Goal: Task Accomplishment & Management: Complete application form

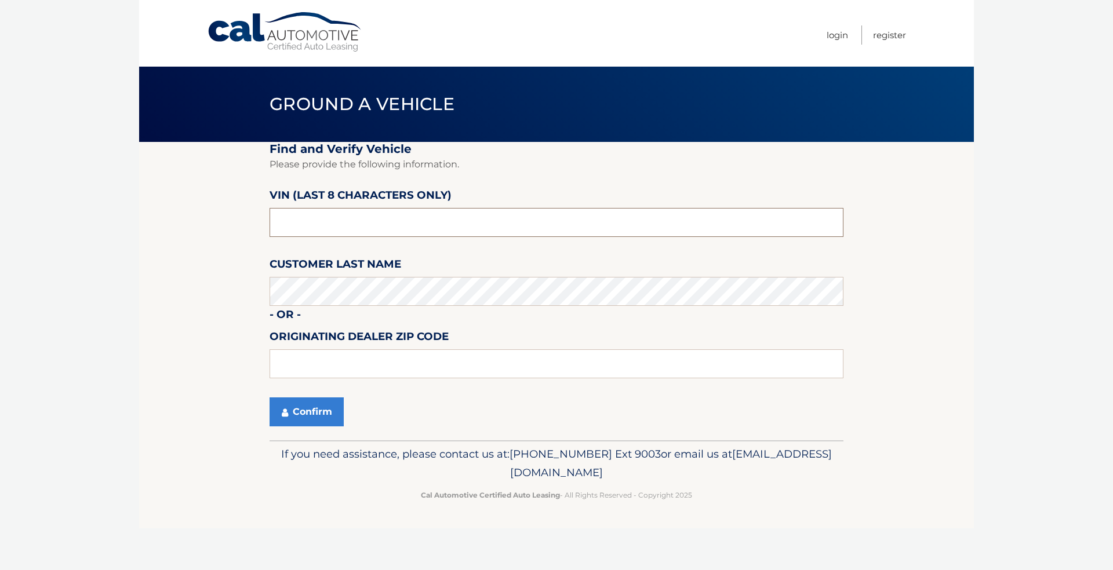
click at [380, 224] on input "text" at bounding box center [557, 222] width 574 height 29
type input "NN345738"
click at [311, 409] on button "Confirm" at bounding box center [307, 412] width 74 height 29
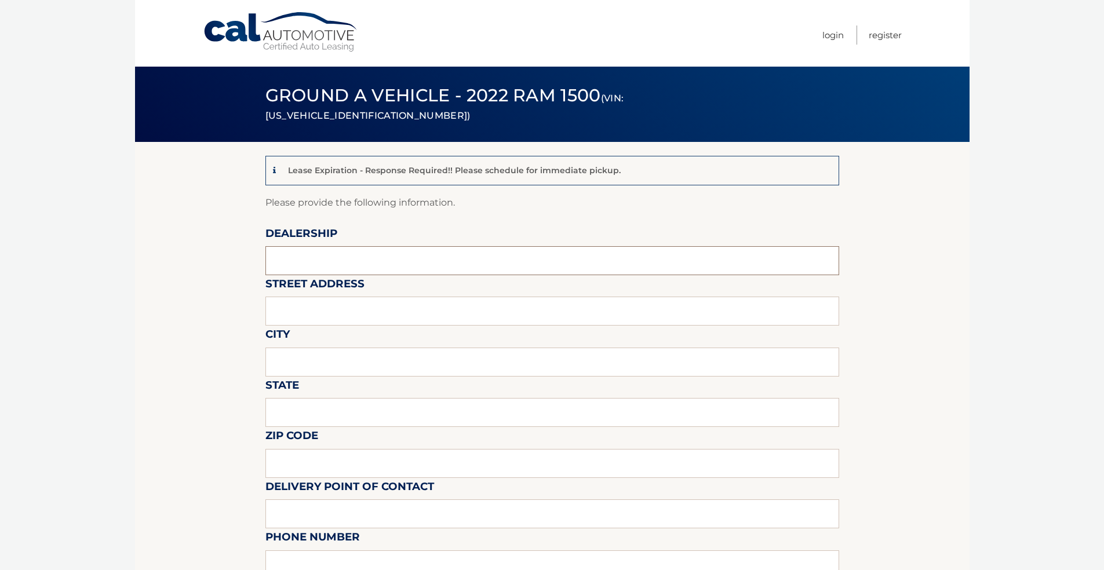
click at [355, 261] on input "text" at bounding box center [553, 260] width 574 height 29
type input "[PERSON_NAME] Chrysler Dodge Jeep Ram"
type input "[STREET_ADDRESS]"
type input "MARSHFIELD"
type input "MA"
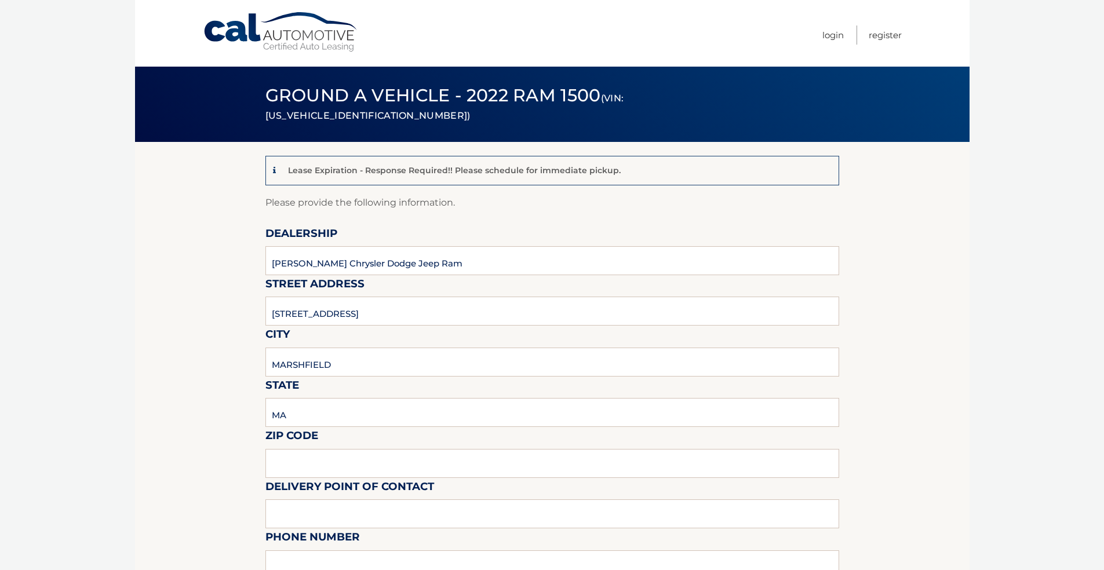
type input "02050"
type input "[PERSON_NAME]"
type input "7813193042"
type input "syounie@quirkcars.com"
type input "MIICHAEL JOYCE"
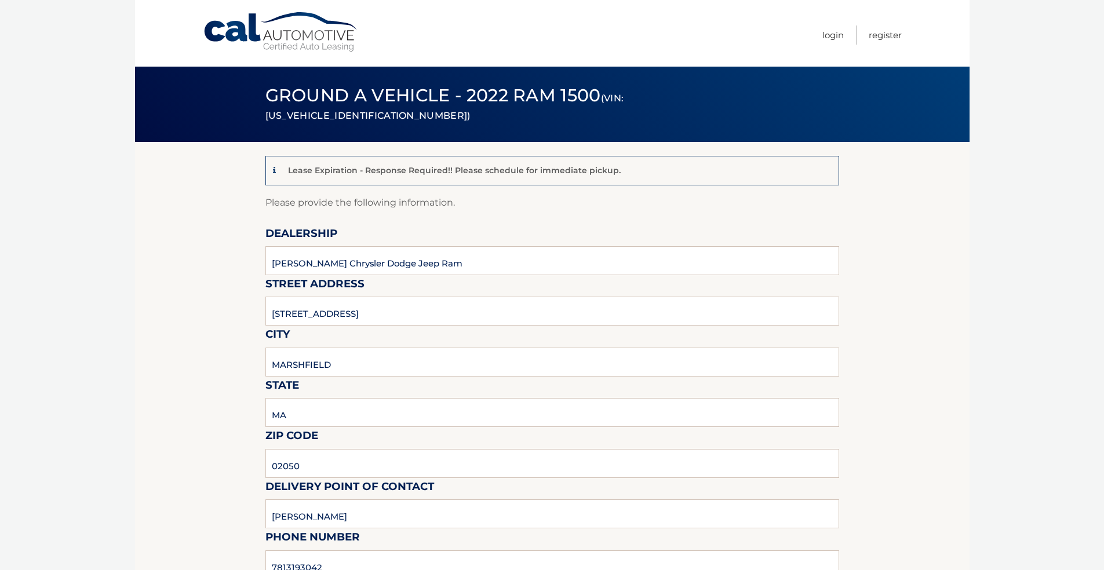
type input "7813193040"
type input "mjoyce@quirkcars.com"
type input "Vehicle is here at the dealership and ready for pickup"
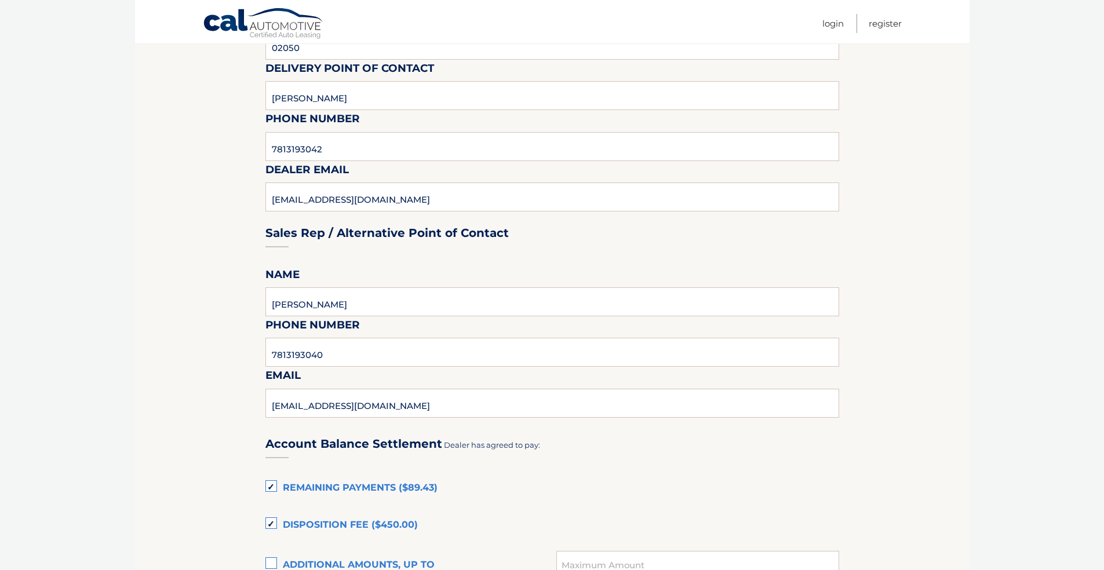
scroll to position [464, 0]
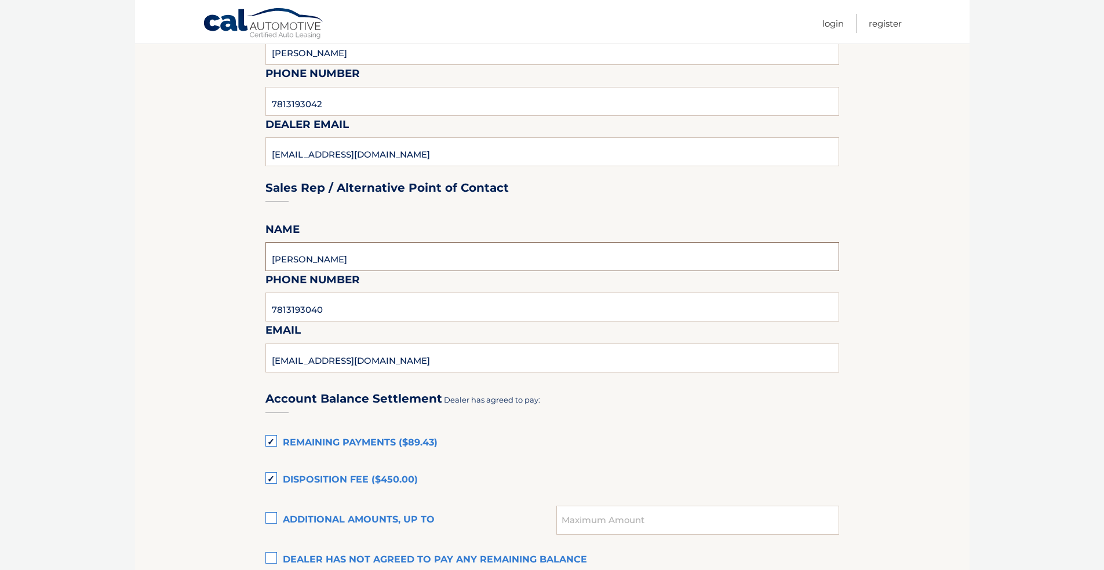
click at [285, 259] on input "MIICHAEL JOYCE" at bounding box center [553, 256] width 574 height 29
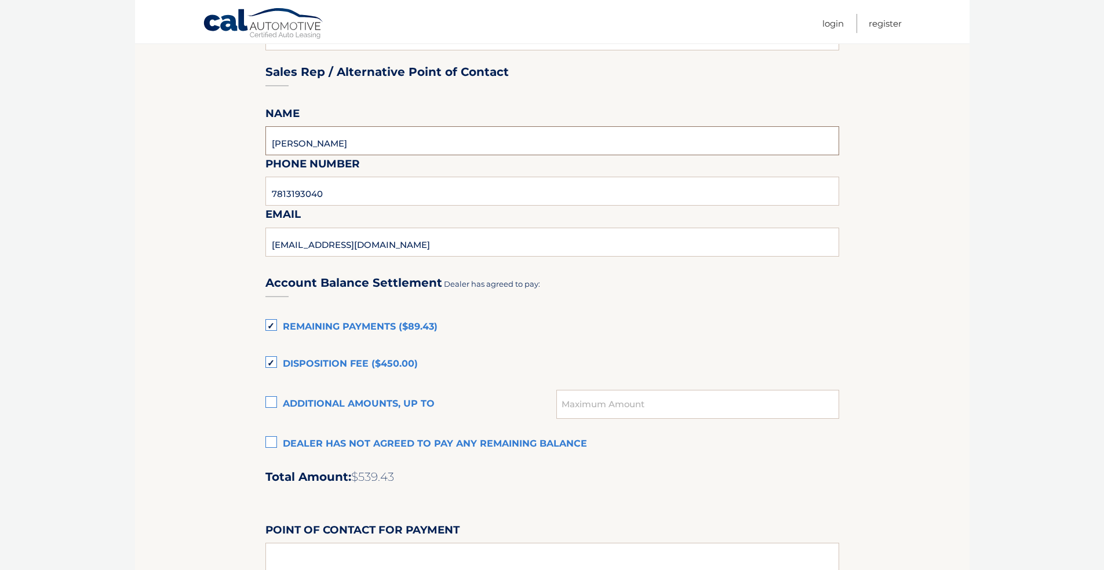
scroll to position [638, 0]
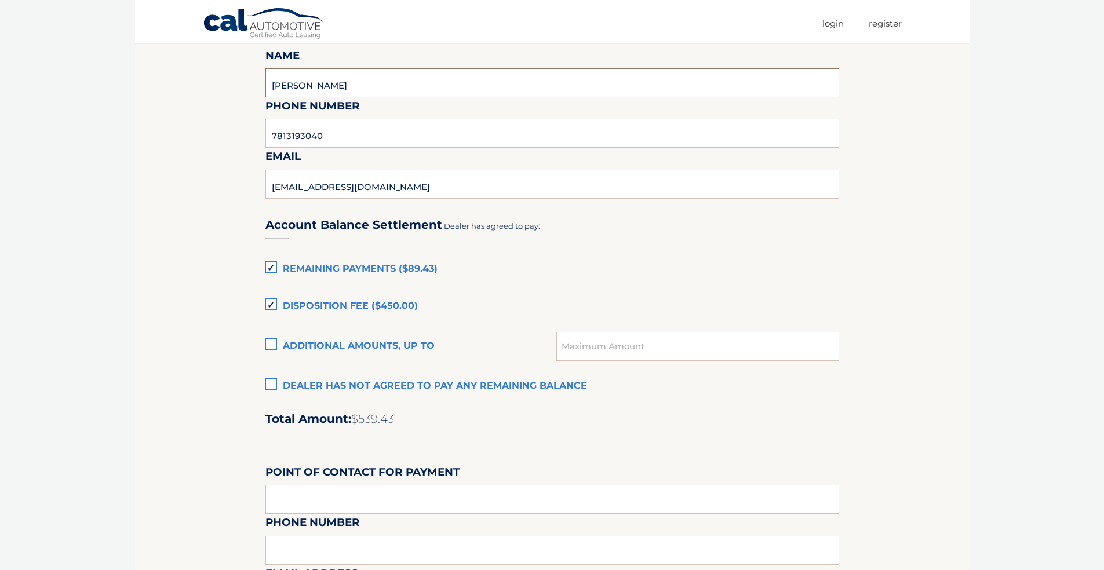
type input "MICHAEL JOYCE"
click at [271, 266] on label "Remaining Payments ($89.43)" at bounding box center [553, 269] width 574 height 23
click at [0, 0] on input "Remaining Payments ($89.43)" at bounding box center [0, 0] width 0 height 0
click at [270, 303] on label "Disposition Fee ($450.00)" at bounding box center [553, 306] width 574 height 23
click at [0, 0] on input "Disposition Fee ($450.00)" at bounding box center [0, 0] width 0 height 0
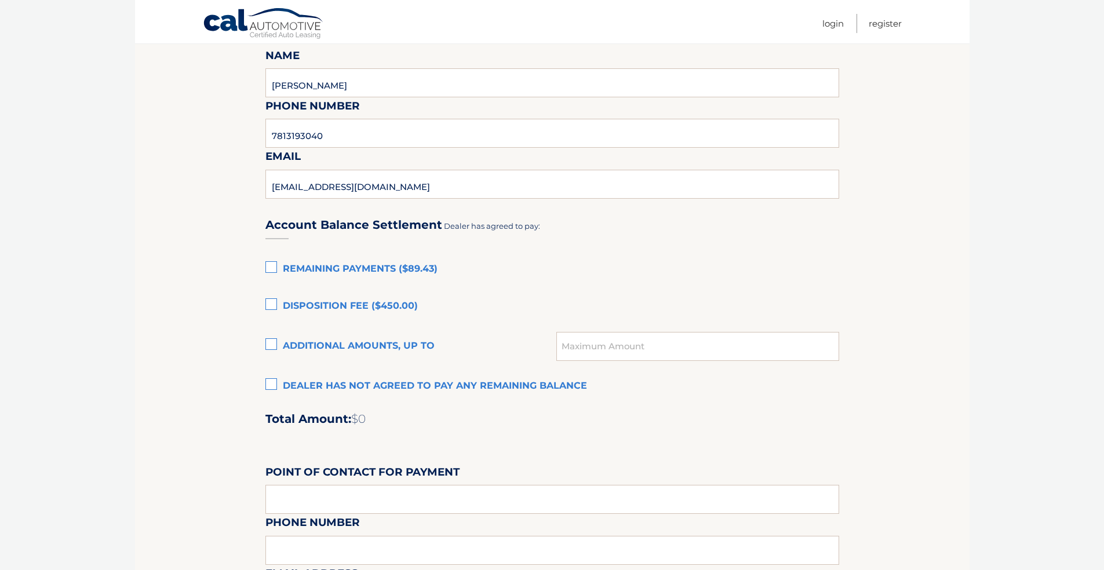
click at [272, 385] on label "Dealer has not agreed to pay any remaining balance" at bounding box center [553, 386] width 574 height 23
click at [0, 0] on input "Dealer has not agreed to pay any remaining balance" at bounding box center [0, 0] width 0 height 0
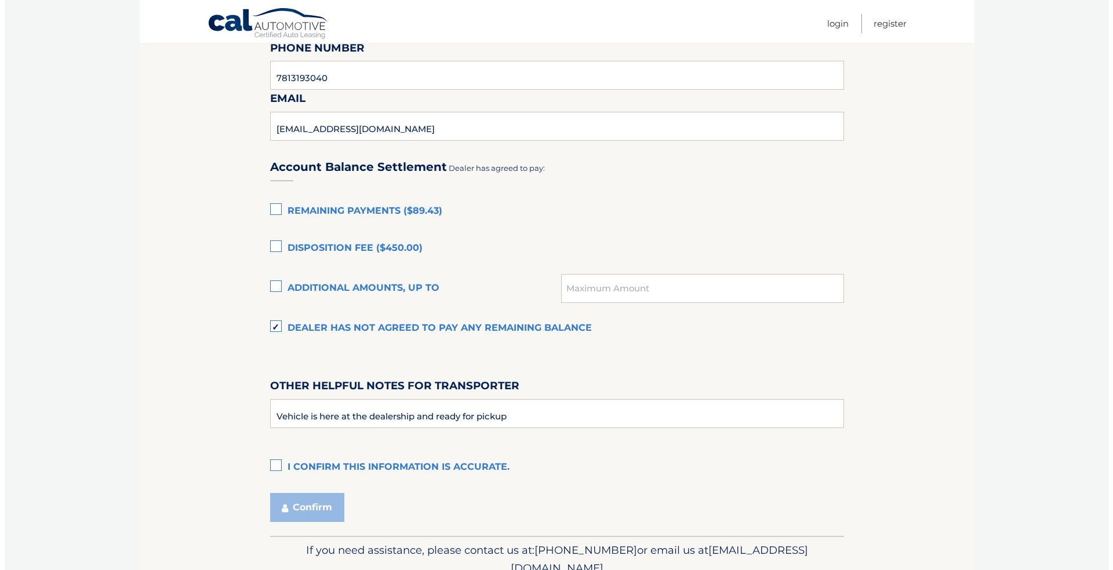
scroll to position [750, 0]
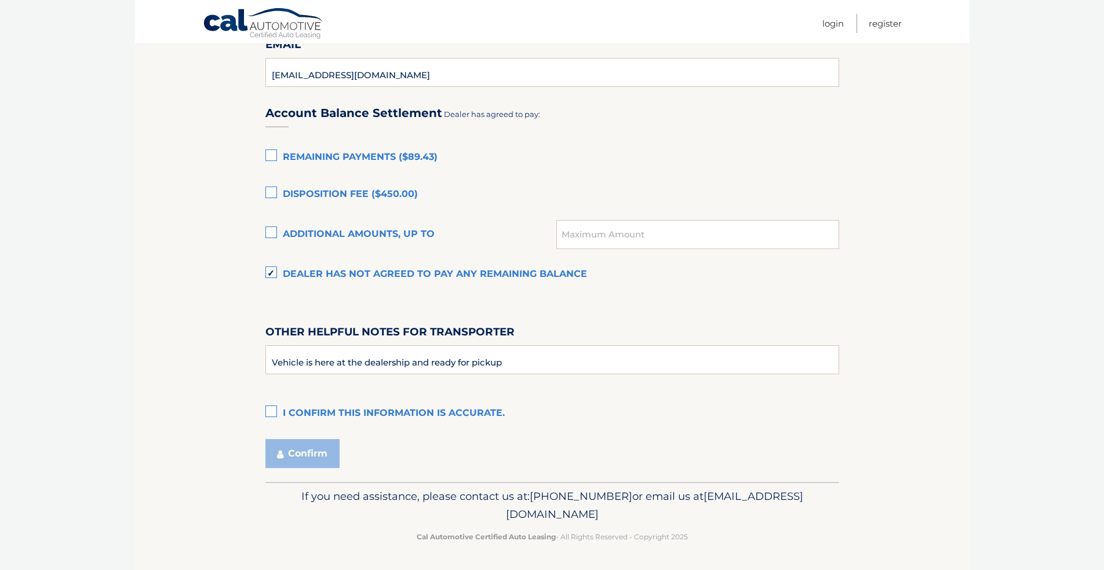
click at [269, 414] on label "I confirm this information is accurate." at bounding box center [553, 413] width 574 height 23
click at [0, 0] on input "I confirm this information is accurate." at bounding box center [0, 0] width 0 height 0
click at [308, 456] on button "Confirm" at bounding box center [303, 453] width 74 height 29
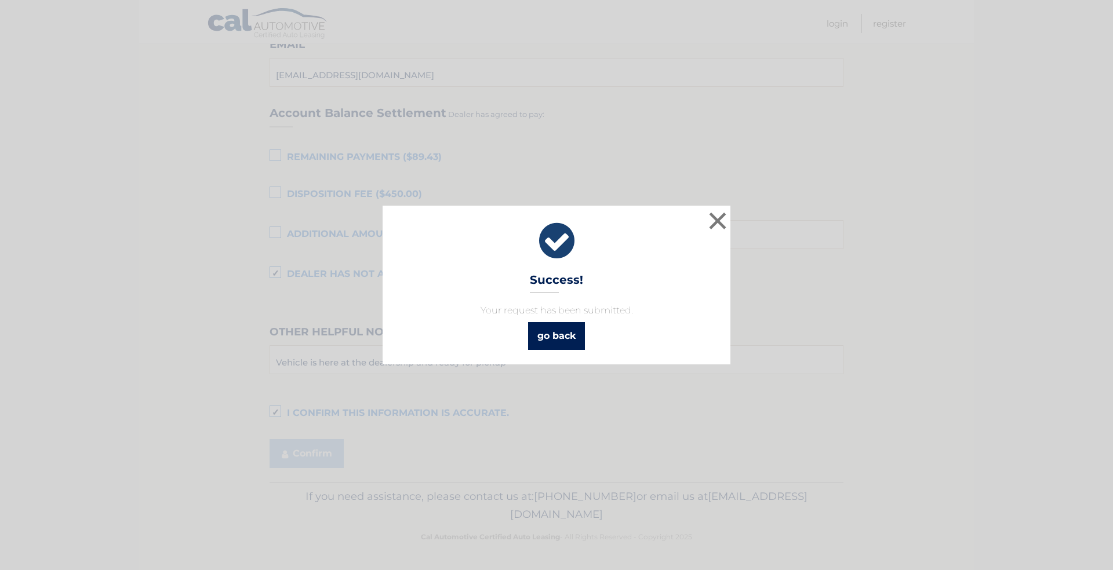
click at [555, 337] on link "go back" at bounding box center [556, 336] width 57 height 28
